Goal: Information Seeking & Learning: Learn about a topic

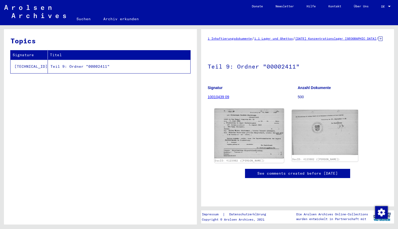
click at [246, 145] on img at bounding box center [250, 134] width 70 height 50
click at [247, 134] on img at bounding box center [250, 134] width 70 height 50
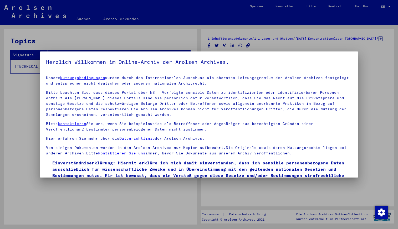
click at [47, 163] on span at bounding box center [48, 163] width 4 height 4
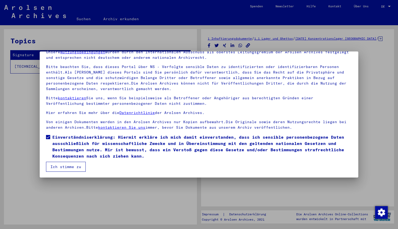
scroll to position [26, 0]
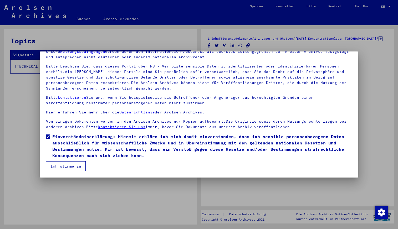
click at [68, 167] on button "Ich stimme zu" at bounding box center [66, 167] width 40 height 10
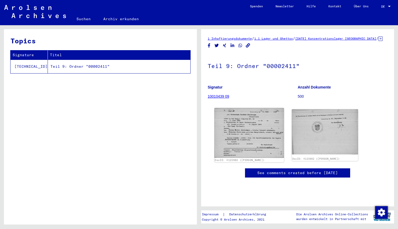
click at [246, 138] on img at bounding box center [250, 133] width 70 height 50
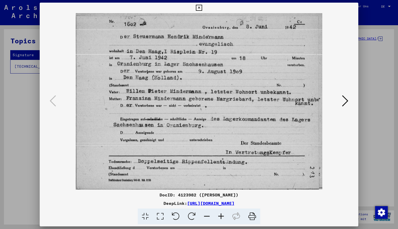
click at [347, 99] on icon at bounding box center [345, 101] width 6 height 13
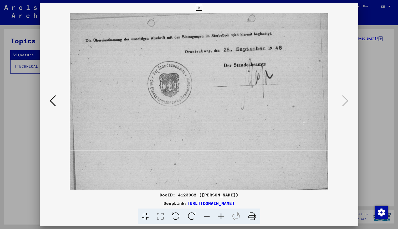
click at [198, 8] on icon at bounding box center [199, 8] width 6 height 6
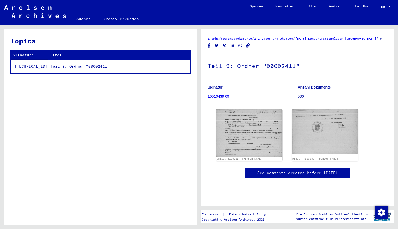
click at [339, 39] on link "[DATE] Konzentrationslager [GEOGRAPHIC_DATA]" at bounding box center [336, 39] width 81 height 4
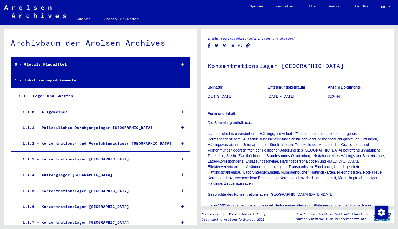
scroll to position [595, 0]
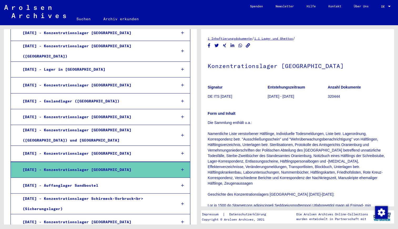
click at [314, 116] on p "Form und Inhalt" at bounding box center [298, 114] width 180 height 6
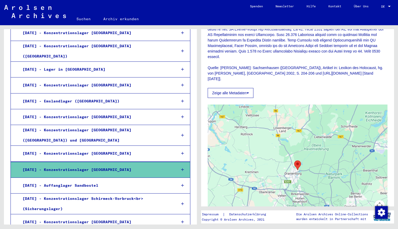
scroll to position [263, 0]
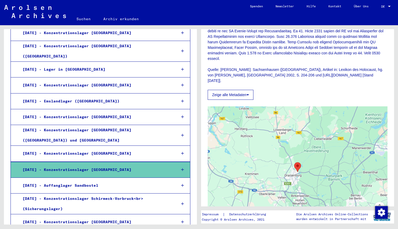
click at [246, 93] on button "Zeige alle Metadaten" at bounding box center [231, 95] width 46 height 10
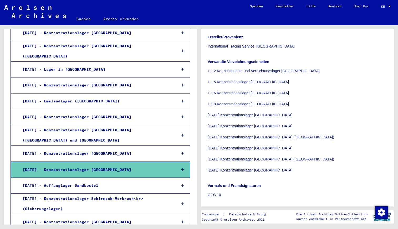
scroll to position [379, 0]
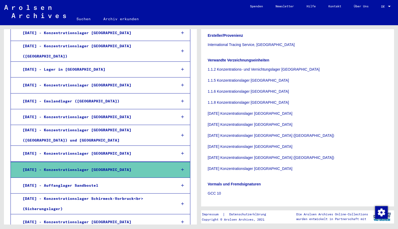
click at [247, 169] on p "1.1.2 Konzentrations- und Vernichtungslager [GEOGRAPHIC_DATA] 1.1.5 Konzentrati…" at bounding box center [298, 119] width 180 height 105
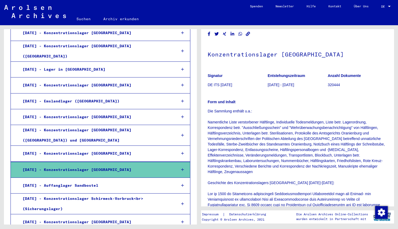
scroll to position [0, 0]
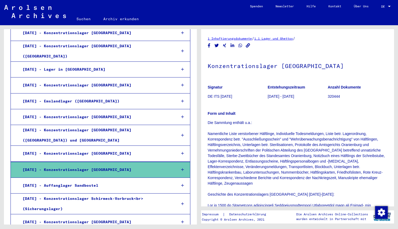
click at [85, 165] on div "[DATE] - Konzentrationslager [GEOGRAPHIC_DATA]" at bounding box center [96, 170] width 154 height 10
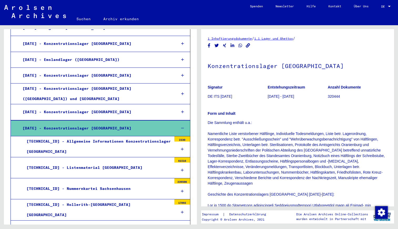
scroll to position [637, 0]
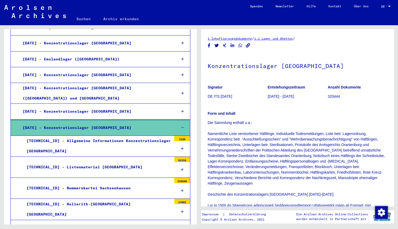
click at [83, 183] on div "[TECHNICAL_ID] - Nummernkartei Sachsenhausen" at bounding box center [97, 188] width 149 height 10
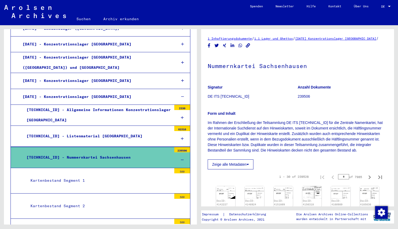
scroll to position [668, 0]
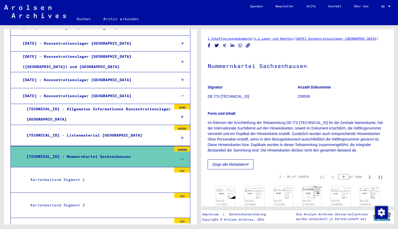
click at [298, 168] on div "Zeige alle Metadaten" at bounding box center [298, 163] width 180 height 13
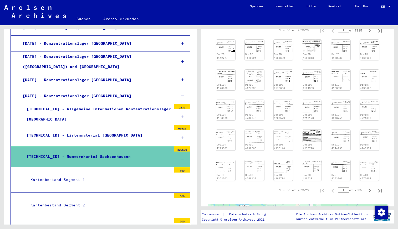
scroll to position [147, 0]
click at [223, 58] on div "DocID: 4142227" at bounding box center [225, 55] width 19 height 7
click at [225, 52] on img at bounding box center [226, 45] width 20 height 13
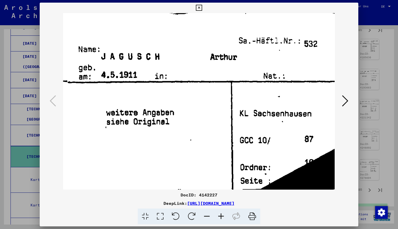
drag, startPoint x: 319, startPoint y: 119, endPoint x: 312, endPoint y: 82, distance: 37.2
click at [312, 82] on img at bounding box center [199, 101] width 283 height 177
click at [346, 99] on icon at bounding box center [345, 101] width 6 height 13
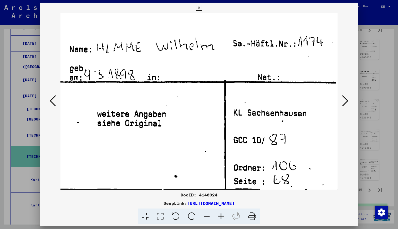
click at [346, 99] on icon at bounding box center [345, 101] width 6 height 13
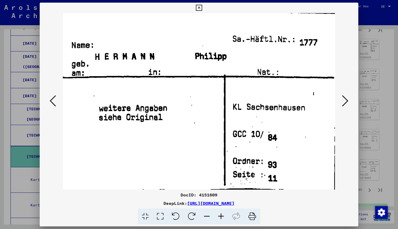
click at [346, 99] on icon at bounding box center [345, 101] width 6 height 13
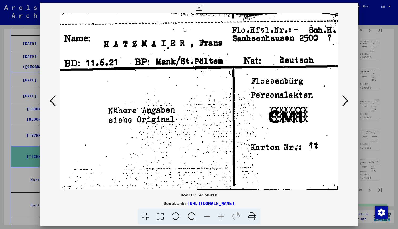
click at [346, 101] on icon at bounding box center [345, 101] width 6 height 13
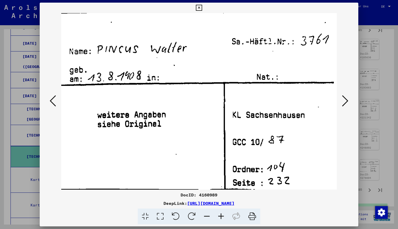
click at [346, 101] on icon at bounding box center [345, 101] width 6 height 13
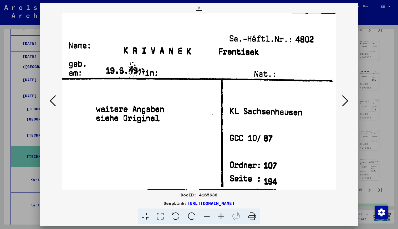
click at [346, 101] on icon at bounding box center [345, 101] width 6 height 13
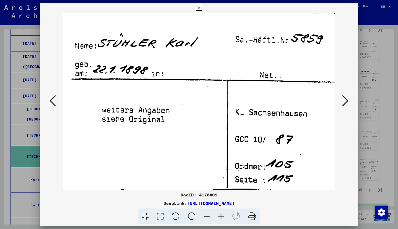
click at [346, 101] on icon at bounding box center [345, 101] width 6 height 13
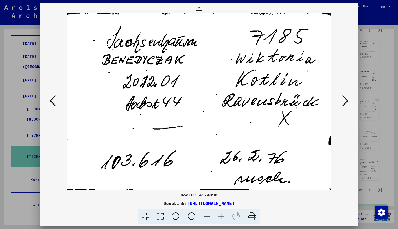
click at [346, 101] on icon at bounding box center [345, 101] width 6 height 13
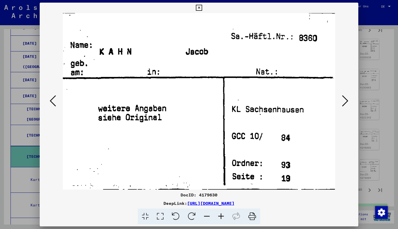
click at [346, 101] on icon at bounding box center [345, 101] width 6 height 13
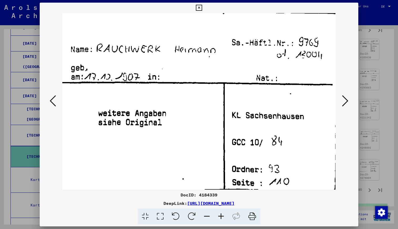
click at [346, 101] on icon at bounding box center [345, 101] width 6 height 13
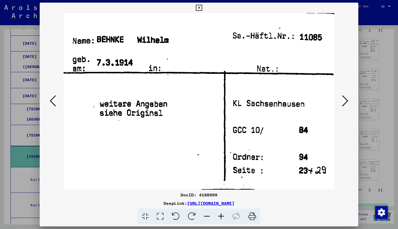
click at [346, 101] on icon at bounding box center [345, 101] width 6 height 13
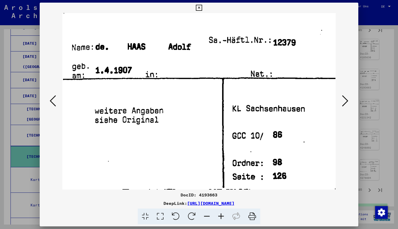
click at [346, 101] on icon at bounding box center [345, 101] width 6 height 13
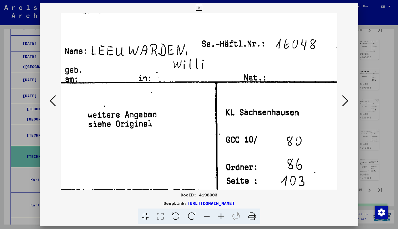
click at [346, 101] on icon at bounding box center [345, 101] width 6 height 13
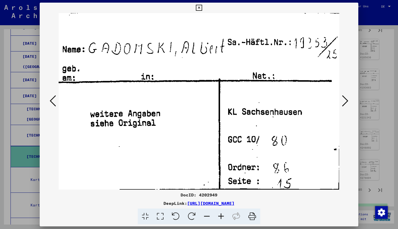
click at [346, 101] on icon at bounding box center [345, 101] width 6 height 13
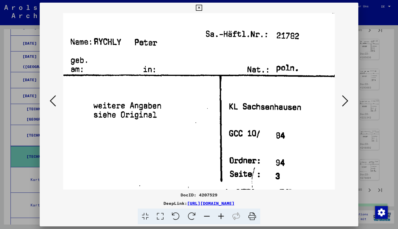
click at [346, 101] on icon at bounding box center [345, 101] width 6 height 13
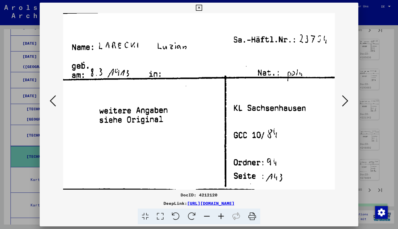
click at [346, 101] on icon at bounding box center [345, 101] width 6 height 13
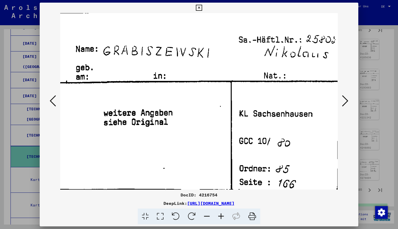
click at [346, 101] on icon at bounding box center [345, 101] width 6 height 13
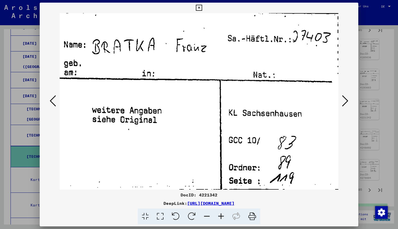
click at [346, 101] on icon at bounding box center [345, 101] width 6 height 13
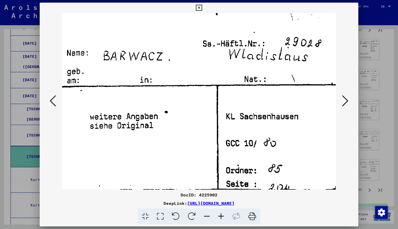
click at [346, 101] on icon at bounding box center [345, 101] width 6 height 13
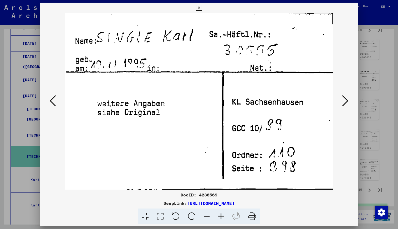
click at [346, 101] on icon at bounding box center [345, 101] width 6 height 13
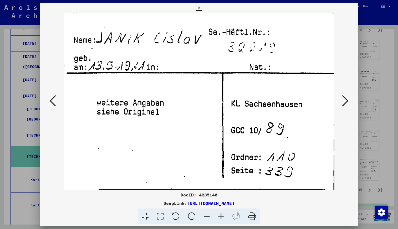
click at [346, 101] on icon at bounding box center [345, 101] width 6 height 13
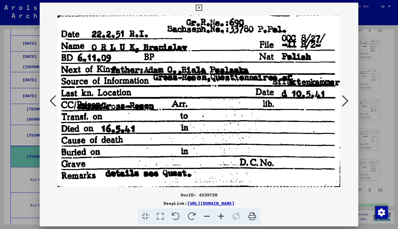
click at [346, 101] on icon at bounding box center [345, 101] width 6 height 13
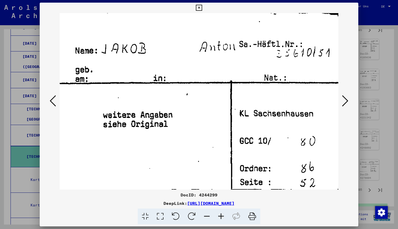
click at [346, 101] on icon at bounding box center [345, 101] width 6 height 13
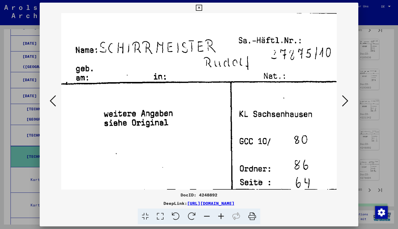
click at [346, 102] on icon at bounding box center [345, 101] width 6 height 13
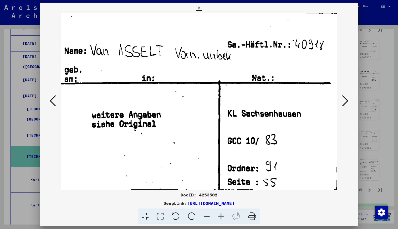
click at [346, 102] on icon at bounding box center [345, 101] width 6 height 13
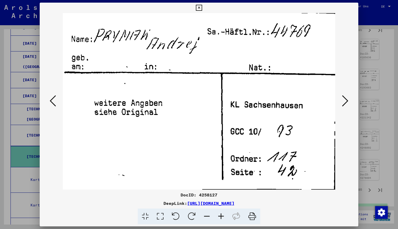
click at [346, 102] on icon at bounding box center [345, 101] width 6 height 13
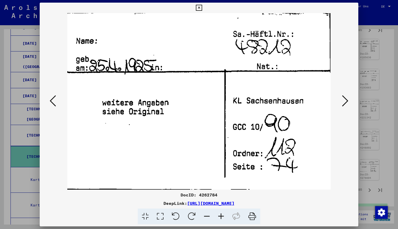
click at [346, 102] on icon at bounding box center [345, 101] width 6 height 13
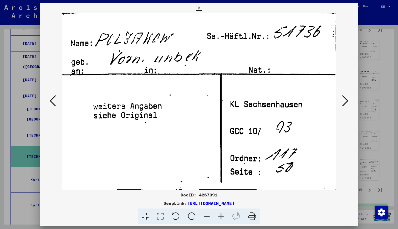
click at [346, 102] on icon at bounding box center [345, 101] width 6 height 13
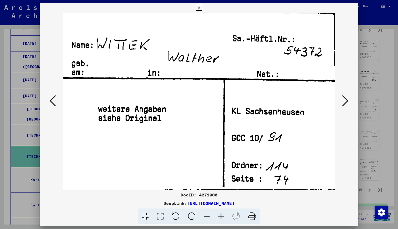
click at [346, 102] on icon at bounding box center [345, 101] width 6 height 13
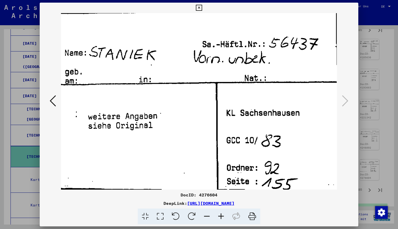
click at [197, 7] on icon at bounding box center [199, 8] width 6 height 6
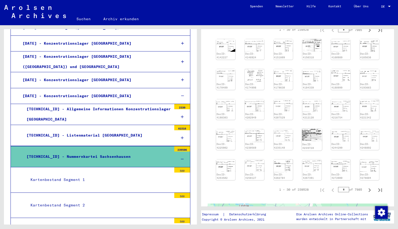
click at [311, 141] on img at bounding box center [312, 135] width 20 height 12
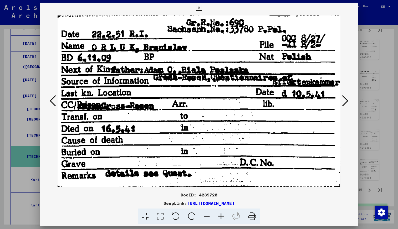
click at [199, 6] on icon at bounding box center [199, 8] width 6 height 6
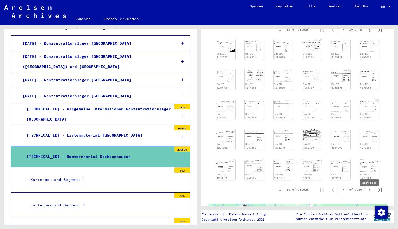
click at [370, 192] on icon "Next page" at bounding box center [370, 191] width 2 height 4
type input "*"
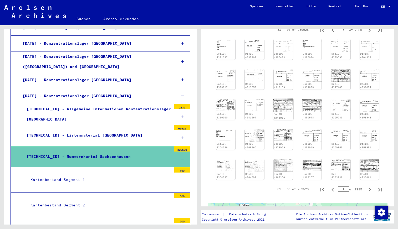
click at [285, 112] on img at bounding box center [283, 105] width 20 height 13
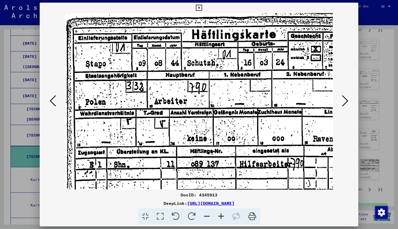
click at [52, 99] on icon at bounding box center [53, 101] width 6 height 13
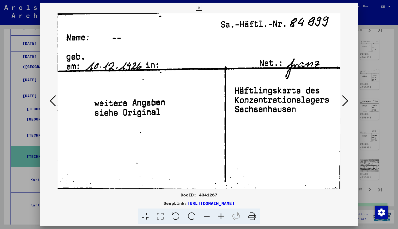
click at [52, 99] on icon at bounding box center [53, 101] width 6 height 13
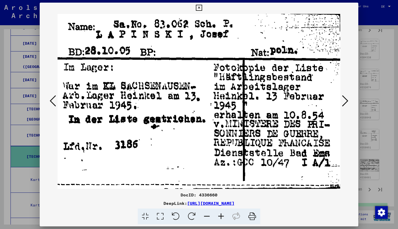
click at [52, 99] on icon at bounding box center [53, 101] width 6 height 13
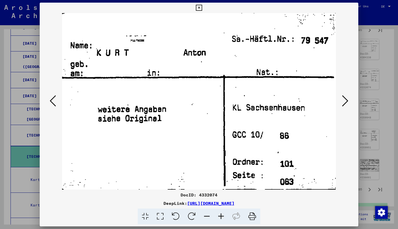
click at [52, 98] on icon at bounding box center [53, 101] width 6 height 13
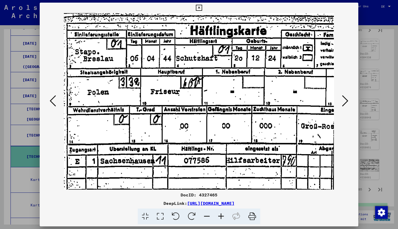
click at [52, 98] on icon at bounding box center [53, 101] width 6 height 13
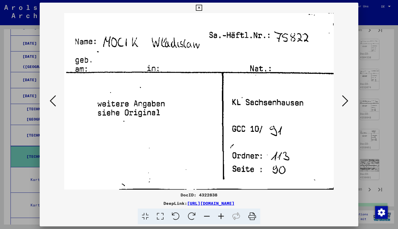
click at [52, 98] on icon at bounding box center [53, 101] width 6 height 13
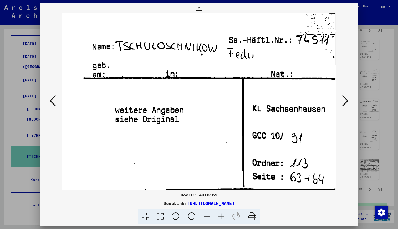
click at [52, 98] on icon at bounding box center [53, 101] width 6 height 13
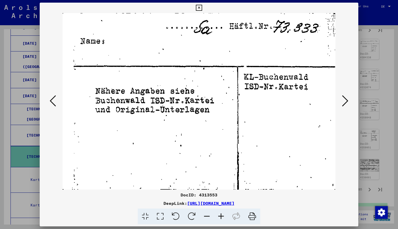
click at [52, 98] on icon at bounding box center [53, 101] width 6 height 13
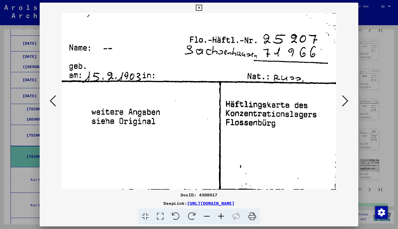
click at [52, 98] on icon at bounding box center [53, 101] width 6 height 13
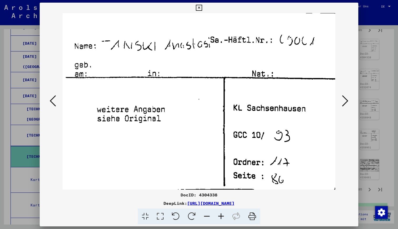
click at [52, 98] on icon at bounding box center [53, 101] width 6 height 13
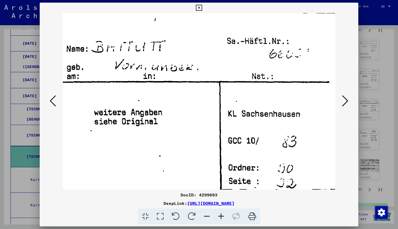
click at [51, 98] on icon at bounding box center [53, 101] width 6 height 13
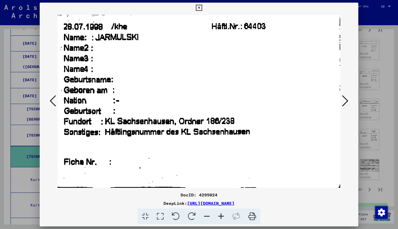
click at [51, 98] on icon at bounding box center [53, 101] width 6 height 13
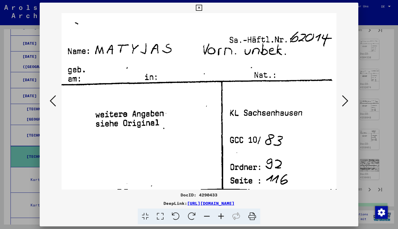
click at [50, 98] on icon at bounding box center [53, 101] width 6 height 13
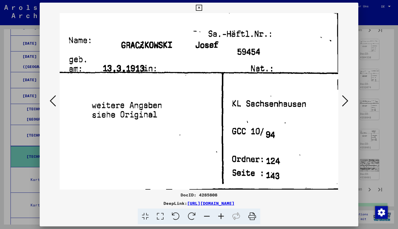
click at [52, 99] on icon at bounding box center [53, 101] width 6 height 13
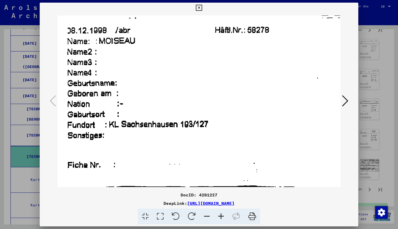
click at [199, 7] on icon at bounding box center [199, 8] width 6 height 6
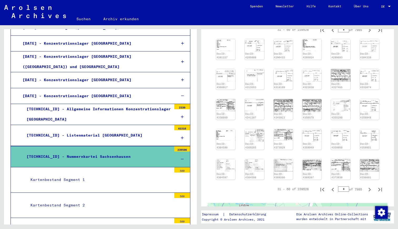
click at [74, 175] on div "Kartenbestand Segment 1" at bounding box center [99, 180] width 145 height 10
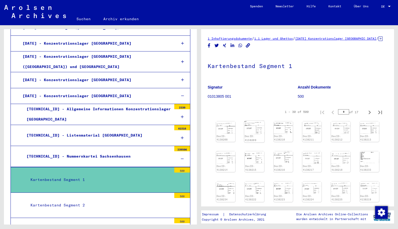
click at [258, 140] on div "DocID: 4138209" at bounding box center [254, 138] width 19 height 7
click at [256, 141] on div "DocID: 4138209" at bounding box center [254, 138] width 19 height 7
click at [256, 134] on img at bounding box center [255, 127] width 20 height 13
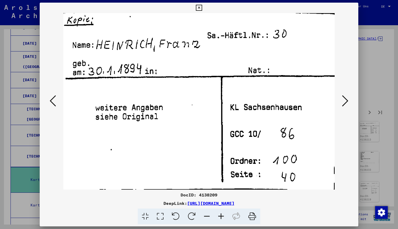
click at [199, 8] on icon at bounding box center [199, 8] width 6 height 6
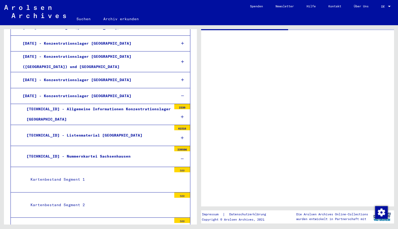
scroll to position [1, 0]
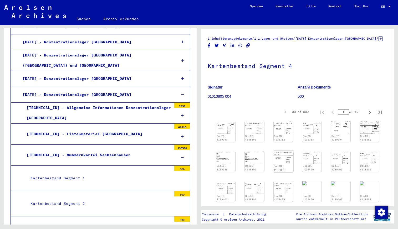
click at [280, 164] on img at bounding box center [283, 157] width 20 height 13
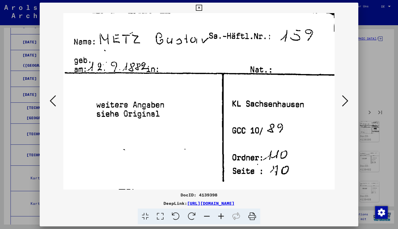
click at [346, 103] on icon at bounding box center [345, 101] width 6 height 13
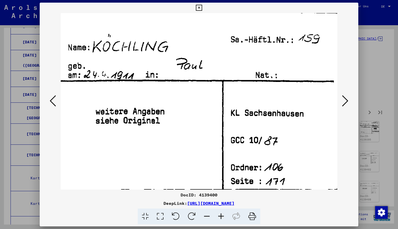
click at [346, 103] on icon at bounding box center [345, 101] width 6 height 13
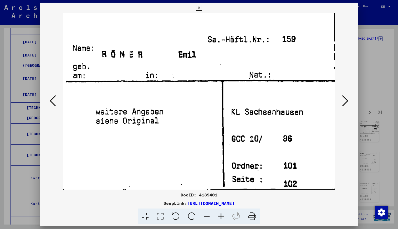
click at [346, 103] on icon at bounding box center [345, 101] width 6 height 13
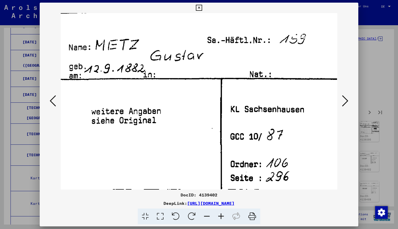
click at [200, 9] on icon at bounding box center [199, 8] width 6 height 6
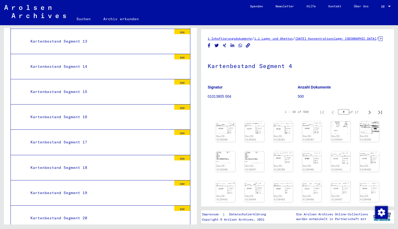
scroll to position [1121, 0]
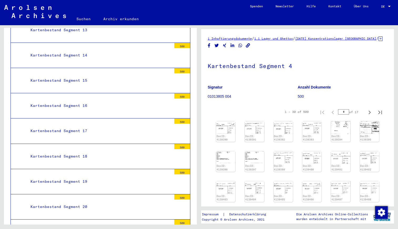
click at [66, 152] on div "Kartenbestand Segment 18" at bounding box center [99, 157] width 145 height 10
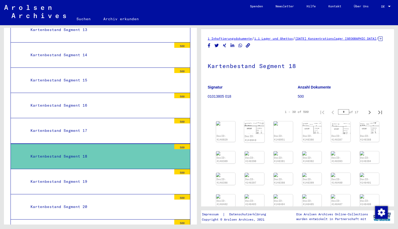
click at [254, 141] on div "DocID: 4146940" at bounding box center [254, 138] width 19 height 7
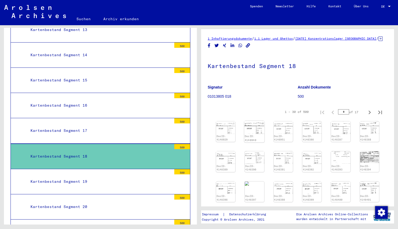
click at [253, 134] on img at bounding box center [254, 127] width 20 height 13
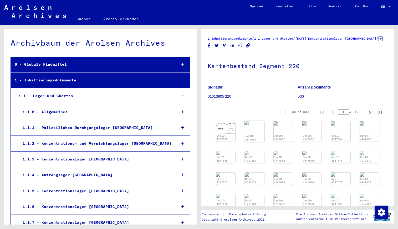
scroll to position [6105, 0]
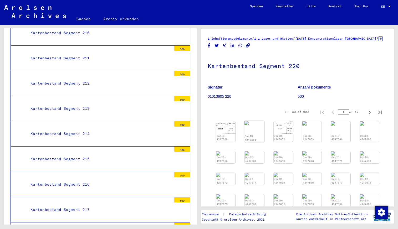
click at [255, 133] on div "DocID: 4247661" at bounding box center [255, 131] width 20 height 21
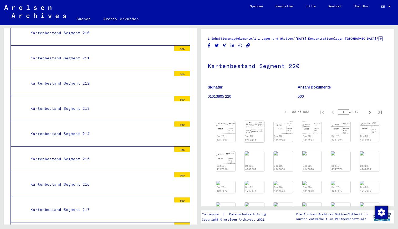
click at [255, 133] on img at bounding box center [254, 127] width 20 height 13
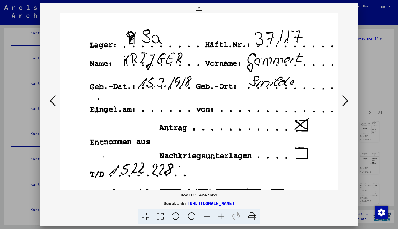
click at [199, 8] on icon at bounding box center [199, 8] width 6 height 6
